Goal: Information Seeking & Learning: Learn about a topic

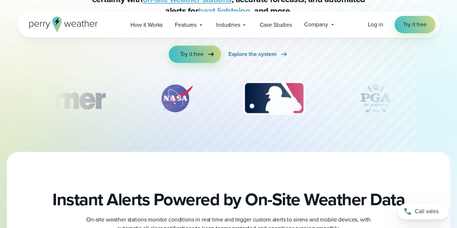
scroll to position [130, 0]
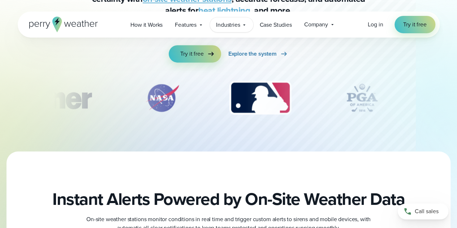
click at [223, 28] on span "Industries" at bounding box center [228, 25] width 24 height 9
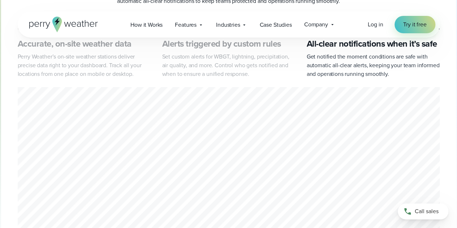
scroll to position [213, 0]
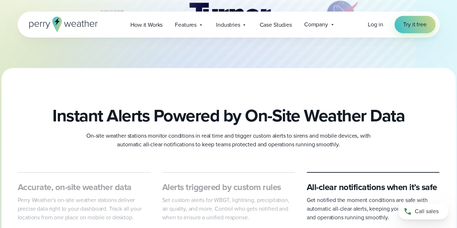
click at [255, 114] on h2 "Instant Alerts Powered by On-Site Weather Data" at bounding box center [228, 116] width 353 height 20
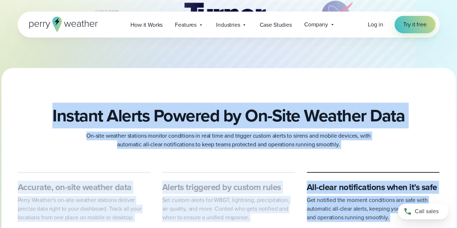
drag, startPoint x: 255, startPoint y: 114, endPoint x: 341, endPoint y: 214, distance: 131.9
click at [341, 214] on p "Get notified the moment conditions are safe with automatic all-clear alerts, ke…" at bounding box center [373, 209] width 133 height 26
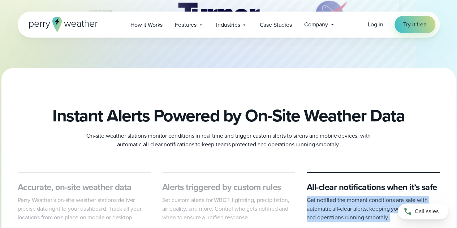
drag, startPoint x: 341, startPoint y: 214, endPoint x: 329, endPoint y: 105, distance: 109.5
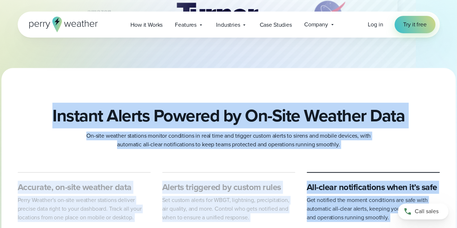
click at [329, 106] on h2 "Instant Alerts Powered by On-Site Weather Data" at bounding box center [228, 116] width 353 height 20
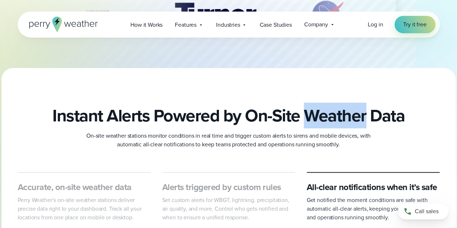
click at [329, 106] on h2 "Instant Alerts Powered by On-Site Weather Data" at bounding box center [228, 116] width 353 height 20
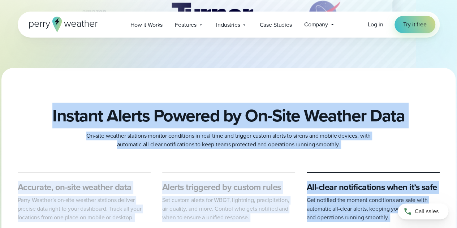
drag, startPoint x: 329, startPoint y: 105, endPoint x: 328, endPoint y: 209, distance: 103.8
click at [328, 209] on p "Get notified the moment conditions are safe with automatic all-clear alerts, ke…" at bounding box center [373, 209] width 133 height 26
drag, startPoint x: 328, startPoint y: 209, endPoint x: 323, endPoint y: 128, distance: 81.5
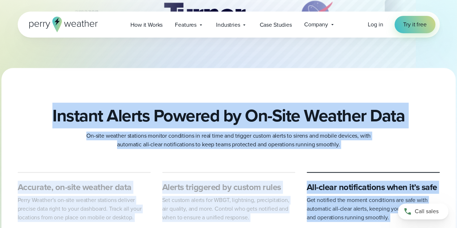
click at [323, 126] on h2 "Instant Alerts Powered by On-Site Weather Data" at bounding box center [228, 116] width 353 height 20
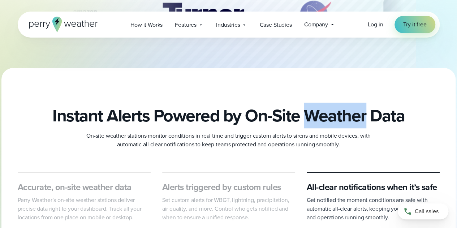
click at [323, 126] on h2 "Instant Alerts Powered by On-Site Weather Data" at bounding box center [228, 116] width 353 height 20
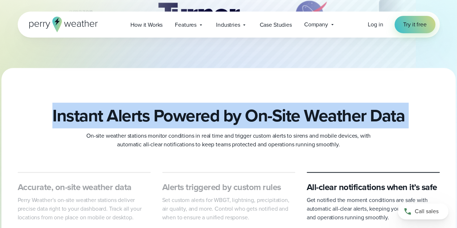
drag, startPoint x: 323, startPoint y: 128, endPoint x: 329, endPoint y: 209, distance: 82.0
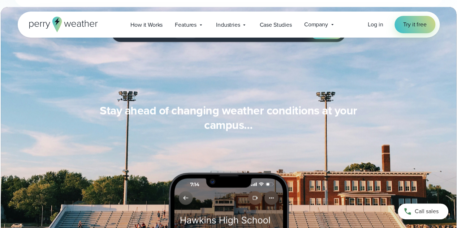
scroll to position [668, 0]
